Goal: Task Accomplishment & Management: Complete application form

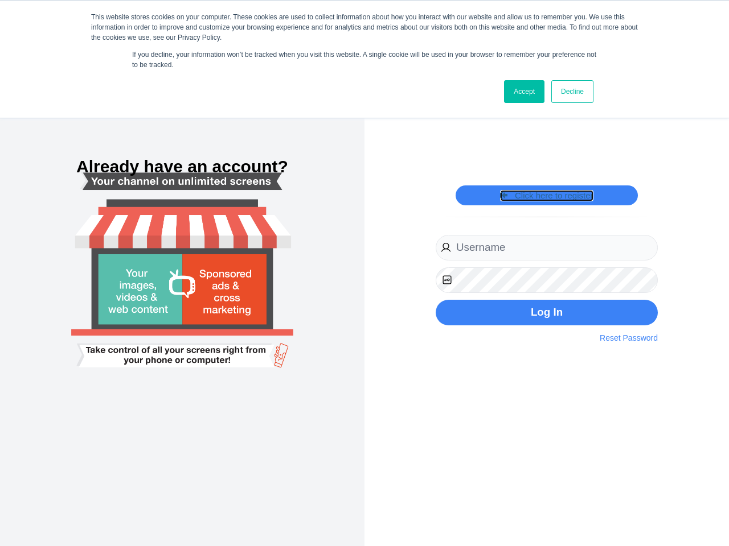
click at [546, 196] on link "Click here to register" at bounding box center [546, 195] width 93 height 11
